Goal: Navigation & Orientation: Find specific page/section

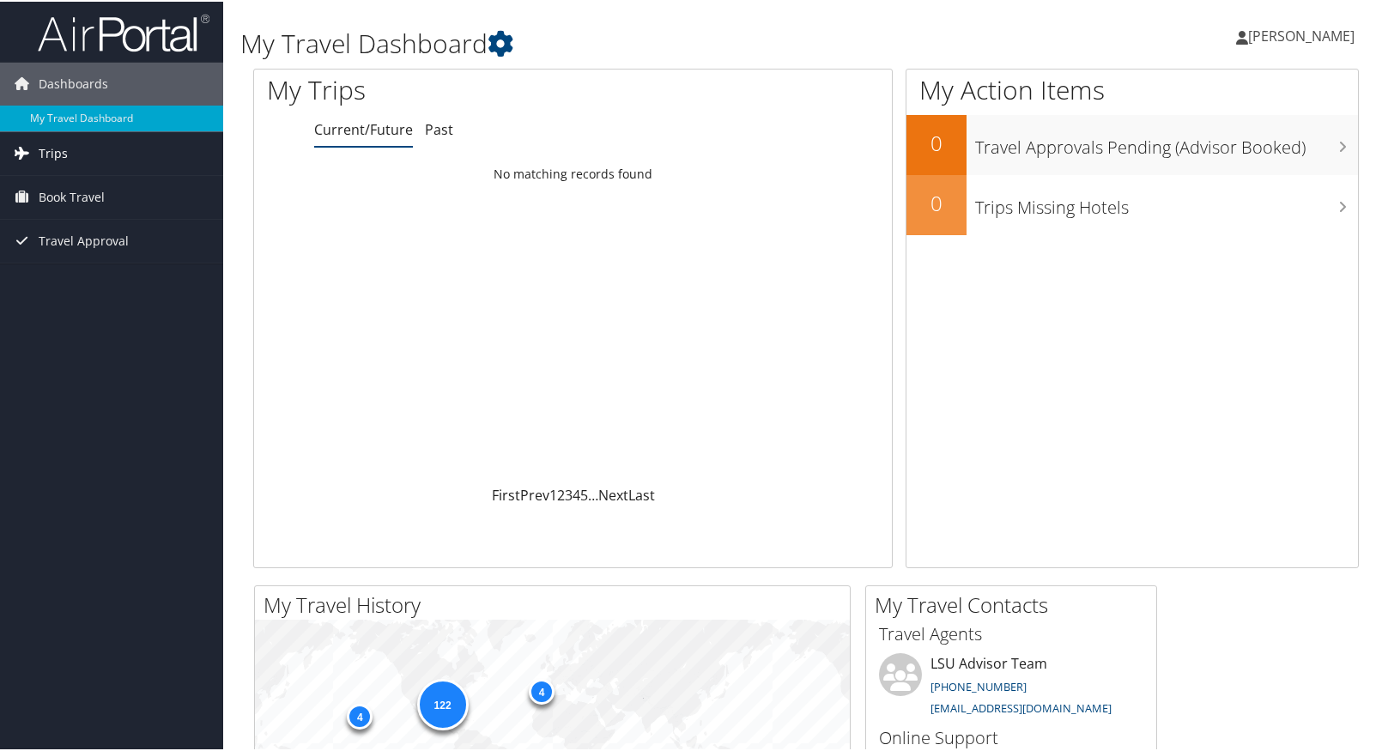
click at [58, 151] on span "Trips" at bounding box center [53, 152] width 29 height 43
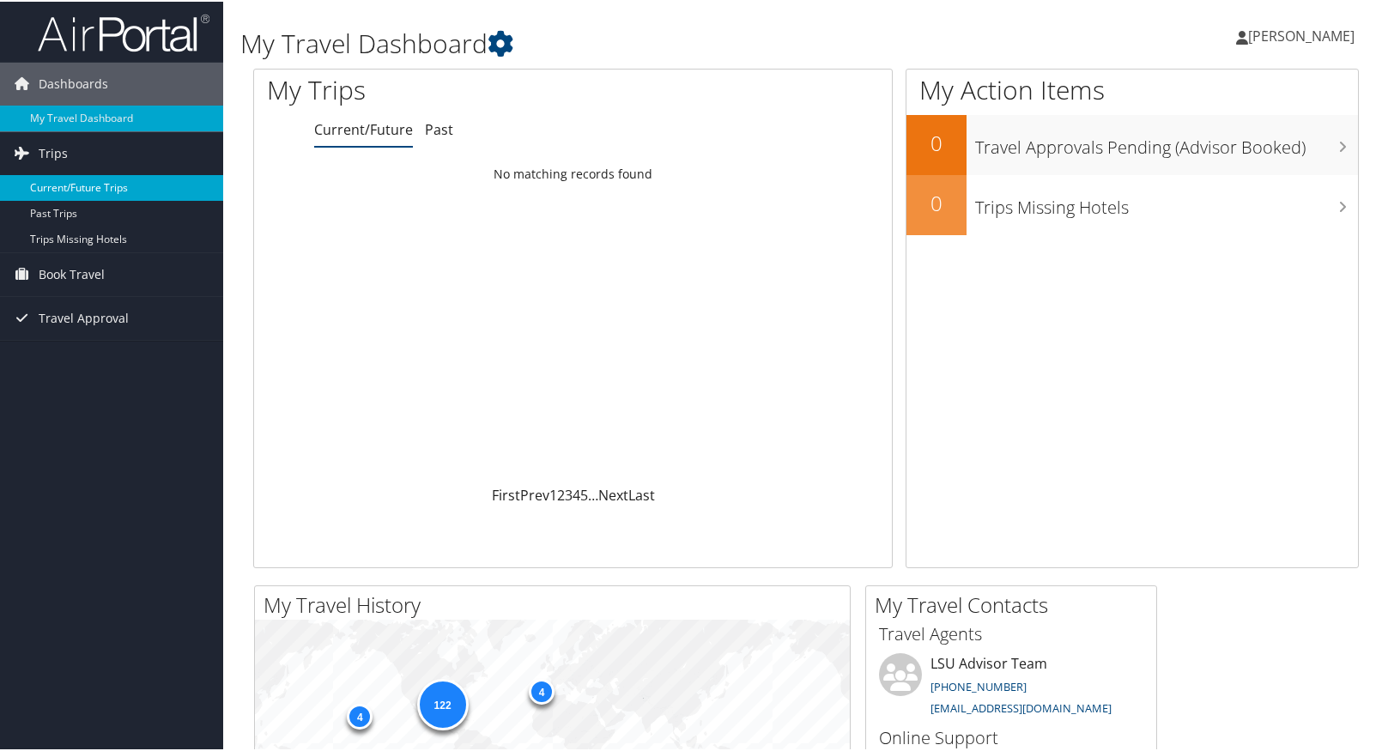
click at [70, 187] on link "Current/Future Trips" at bounding box center [111, 186] width 223 height 26
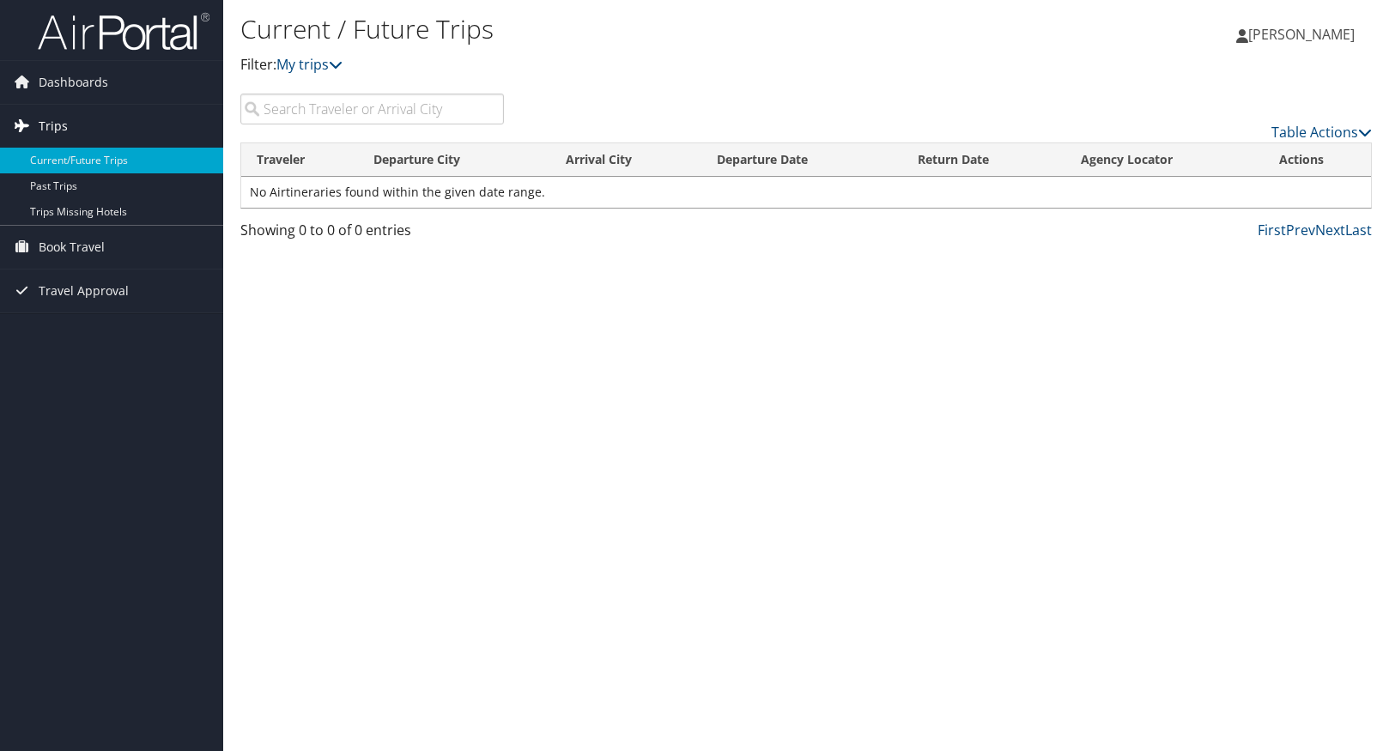
click at [52, 122] on span "Trips" at bounding box center [53, 126] width 29 height 43
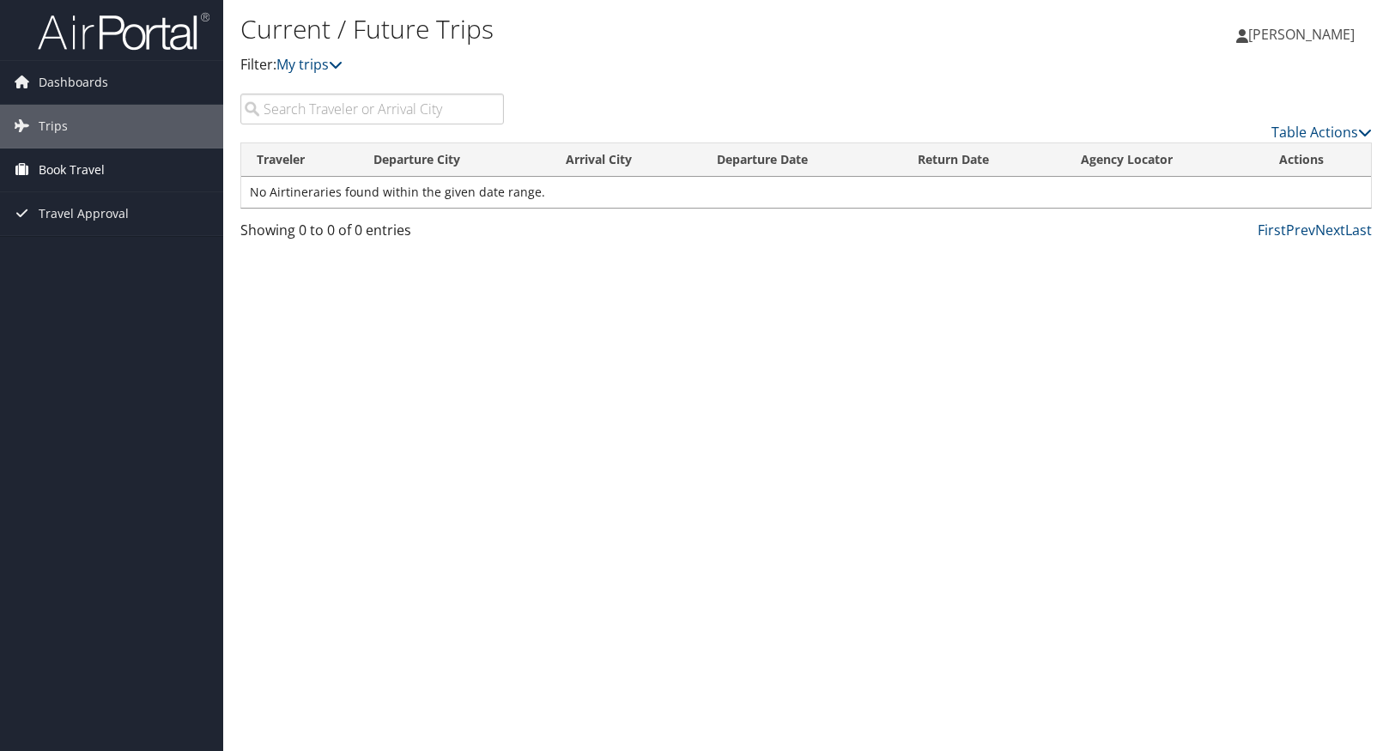
click at [65, 173] on span "Book Travel" at bounding box center [72, 170] width 66 height 43
click at [81, 231] on link "Book/Manage Online Trips" at bounding box center [111, 230] width 223 height 26
click at [76, 85] on span "Dashboards" at bounding box center [74, 82] width 70 height 43
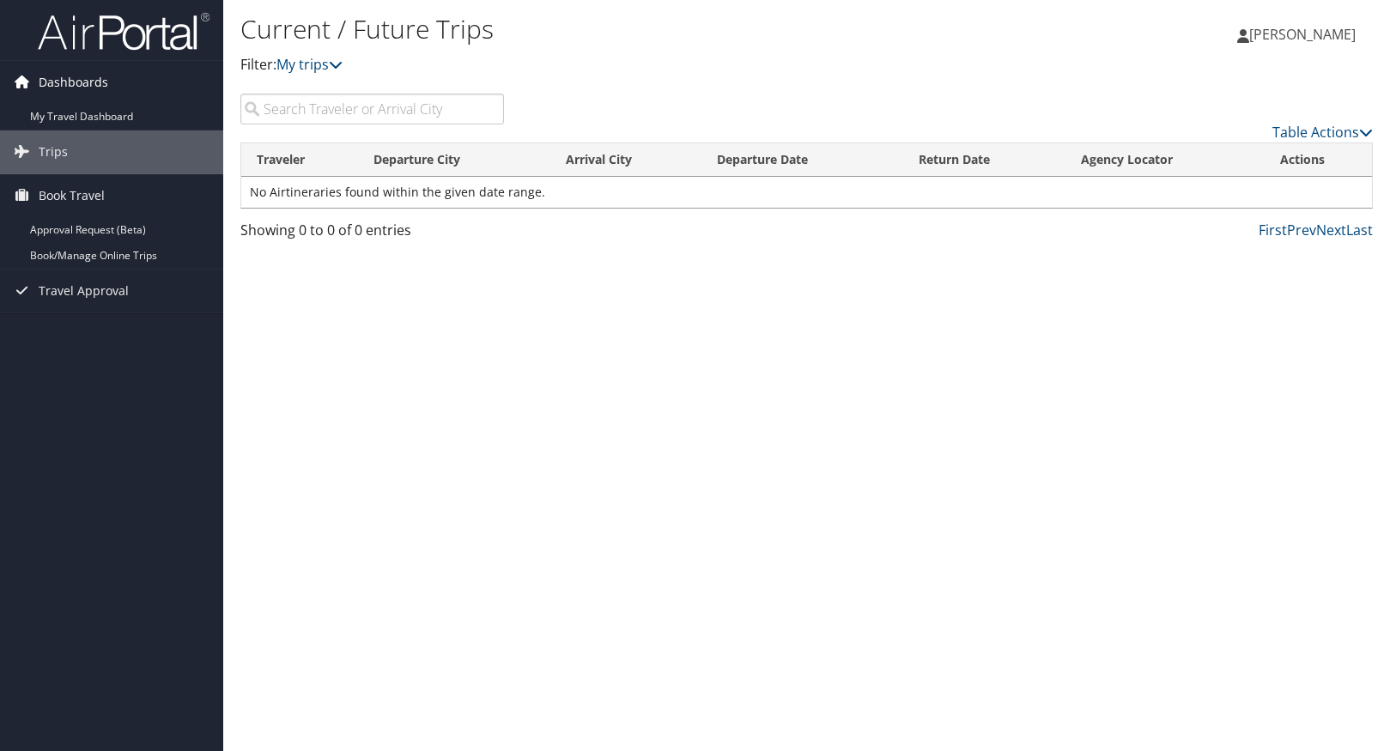
click at [73, 79] on span "Dashboards" at bounding box center [74, 82] width 70 height 43
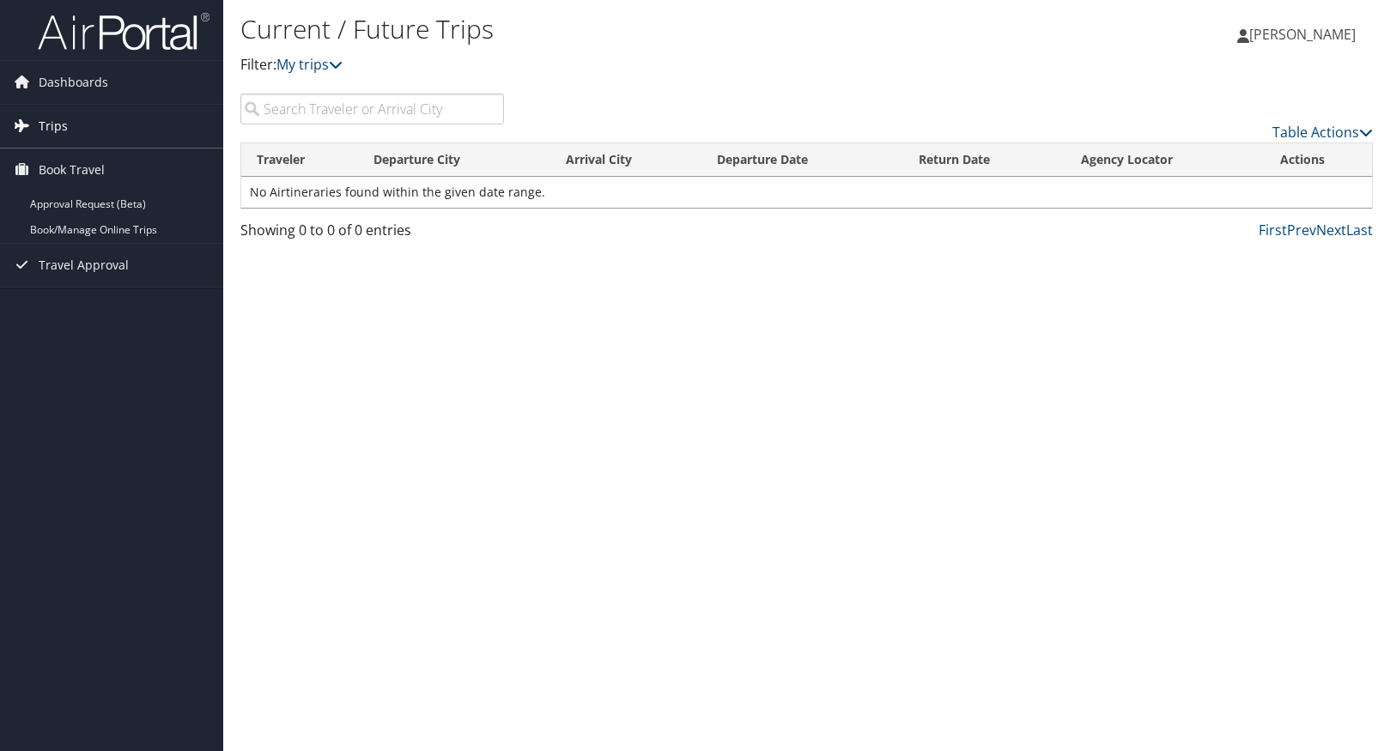
click at [58, 125] on span "Trips" at bounding box center [53, 126] width 29 height 43
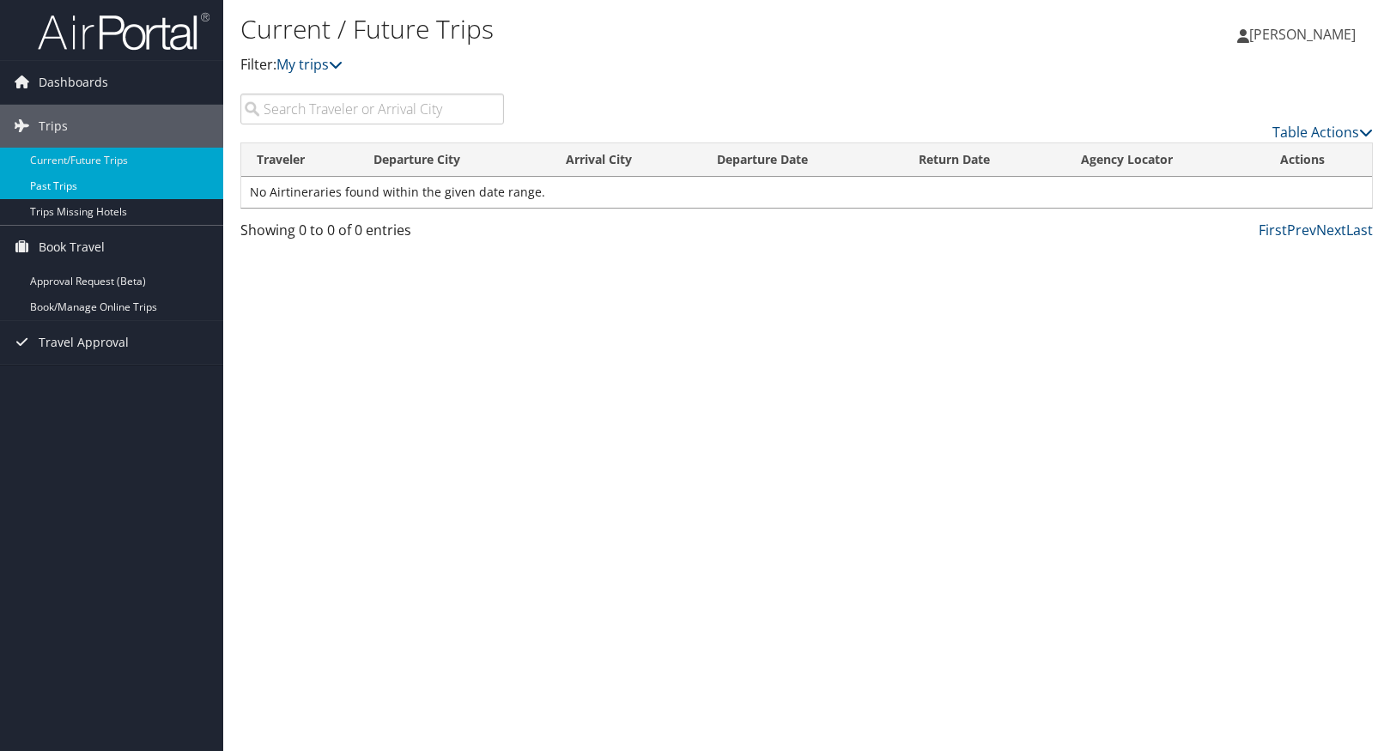
click at [76, 182] on link "Past Trips" at bounding box center [111, 186] width 223 height 26
